Goal: Navigation & Orientation: Find specific page/section

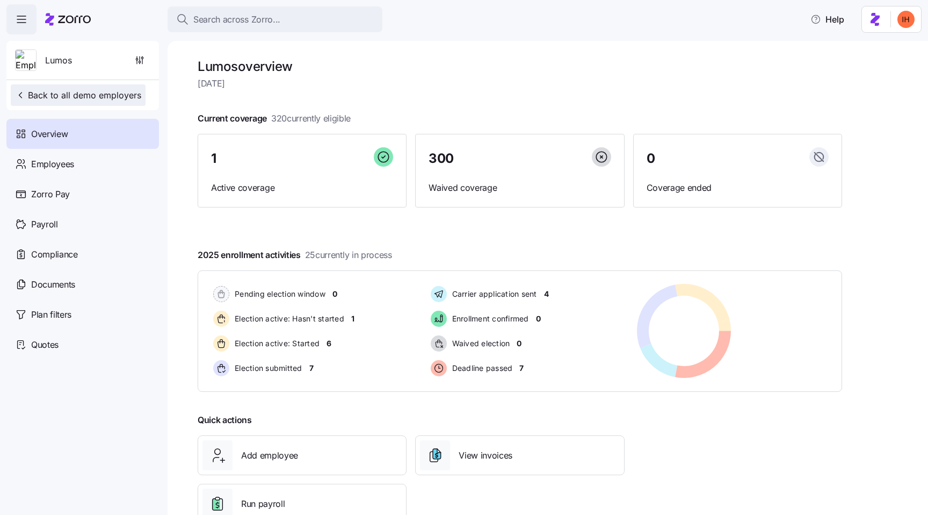
click at [111, 94] on span "Back to all demo employers" at bounding box center [78, 95] width 126 height 13
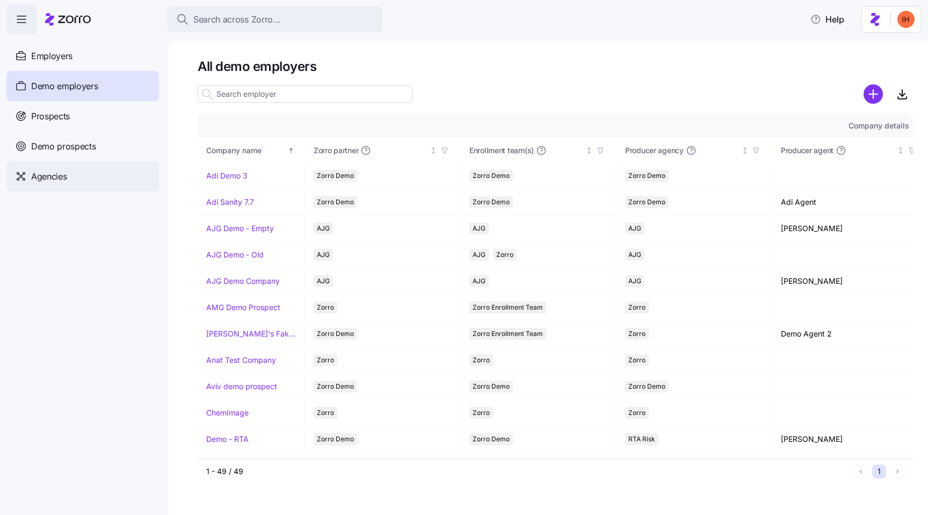
click at [76, 178] on div "Agencies" at bounding box center [82, 176] width 153 height 30
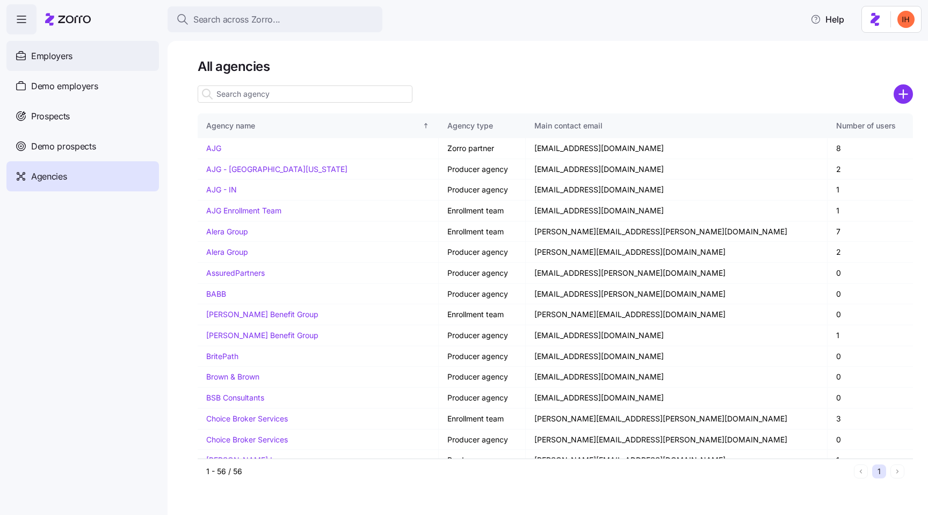
click at [94, 56] on div "Employers" at bounding box center [82, 56] width 153 height 30
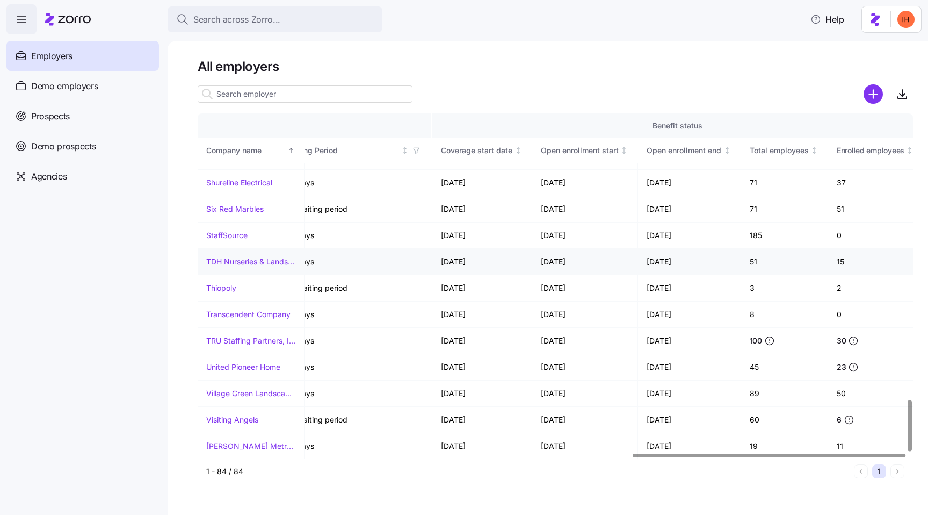
scroll to position [1914, 1139]
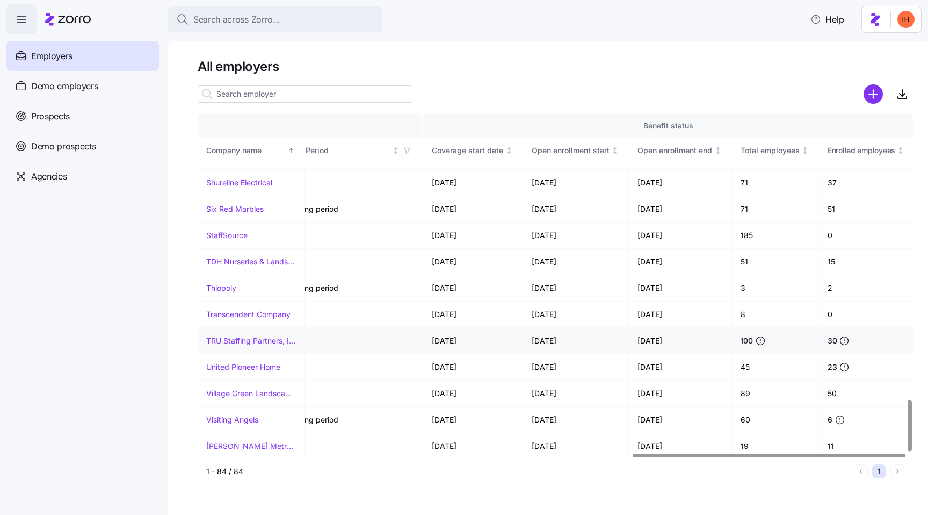
click at [448, 342] on td "[DATE]" at bounding box center [473, 341] width 100 height 26
click at [445, 372] on td "[DATE]" at bounding box center [473, 367] width 100 height 26
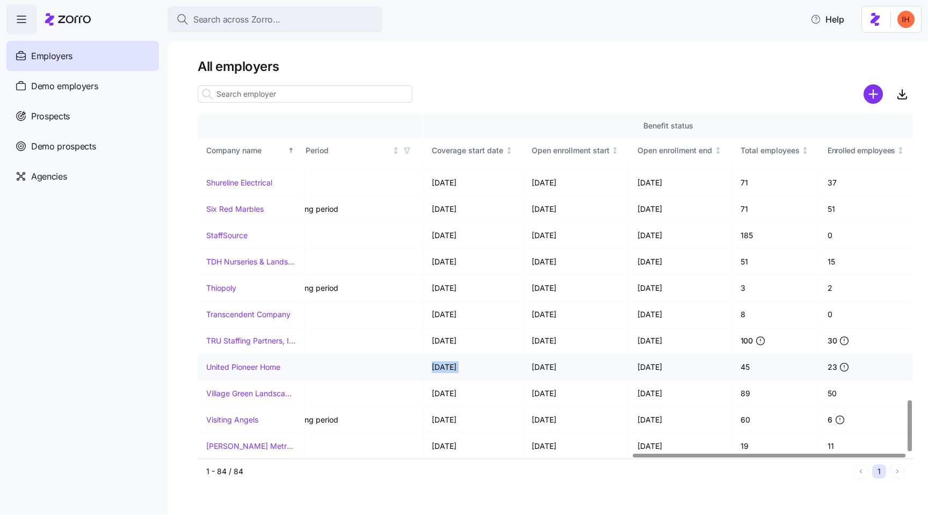
click at [445, 372] on td "[DATE]" at bounding box center [473, 367] width 100 height 26
click at [478, 420] on td "[DATE]" at bounding box center [473, 420] width 100 height 26
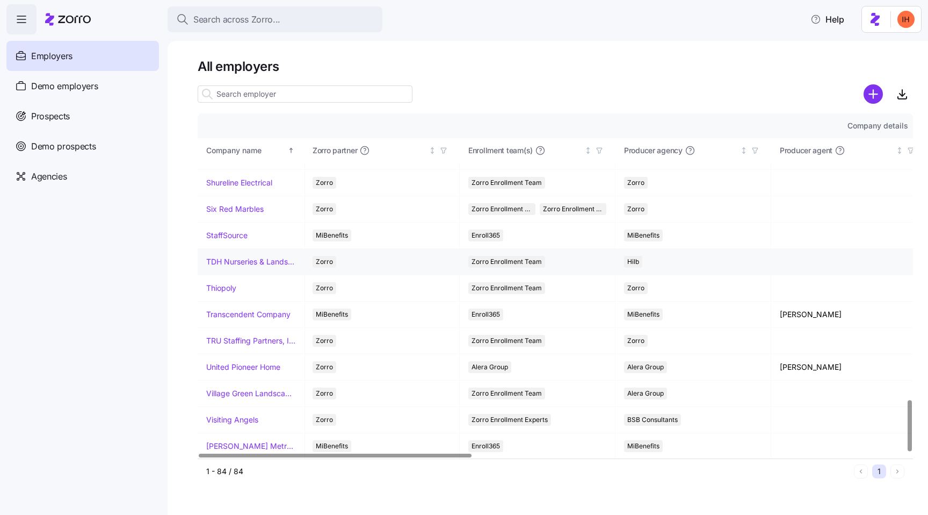
scroll to position [1914, 0]
